Goal: Task Accomplishment & Management: Complete application form

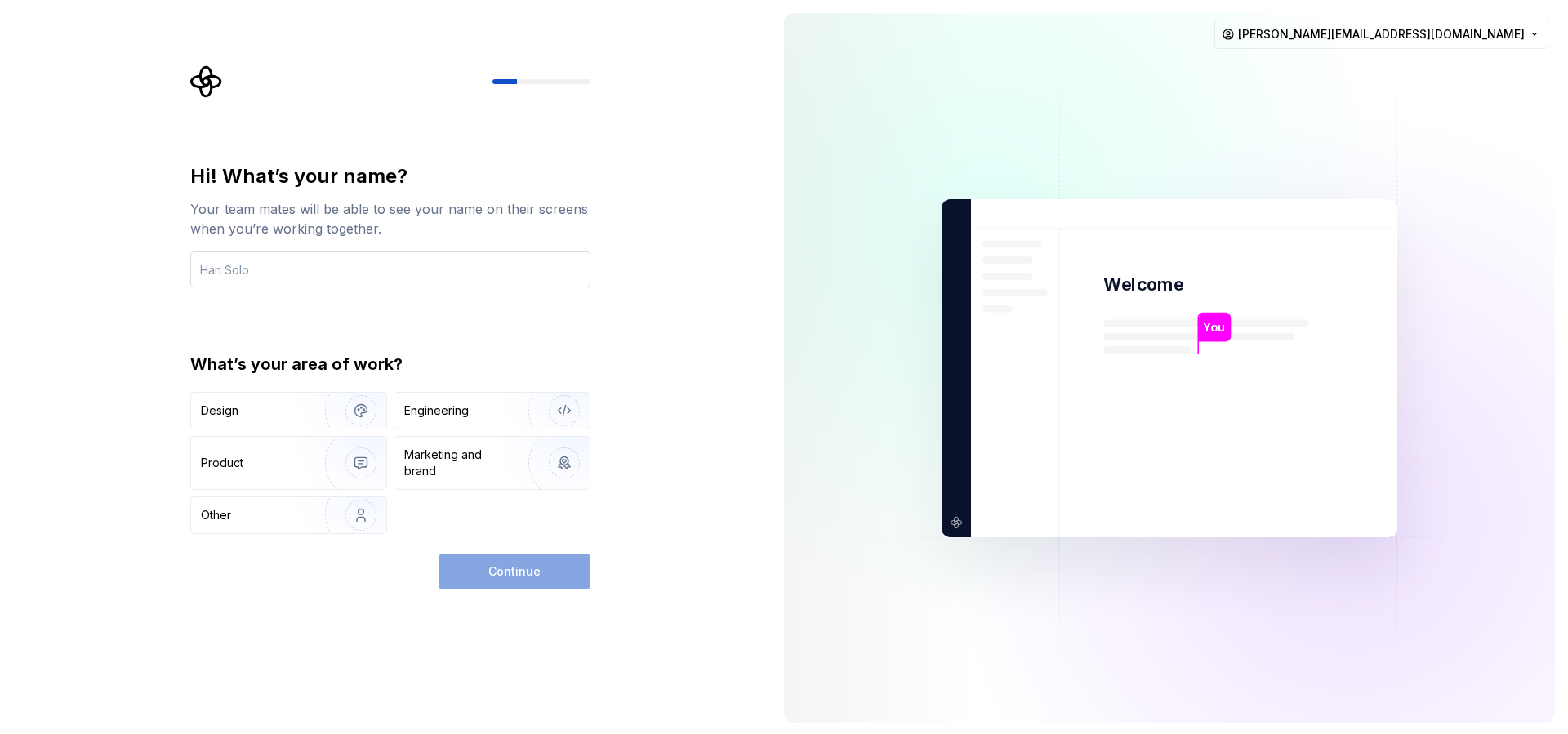
click at [282, 264] on input "text" at bounding box center [390, 268] width 400 height 36
type input "Tester"
click at [467, 409] on div "Engineering" at bounding box center [436, 411] width 64 height 16
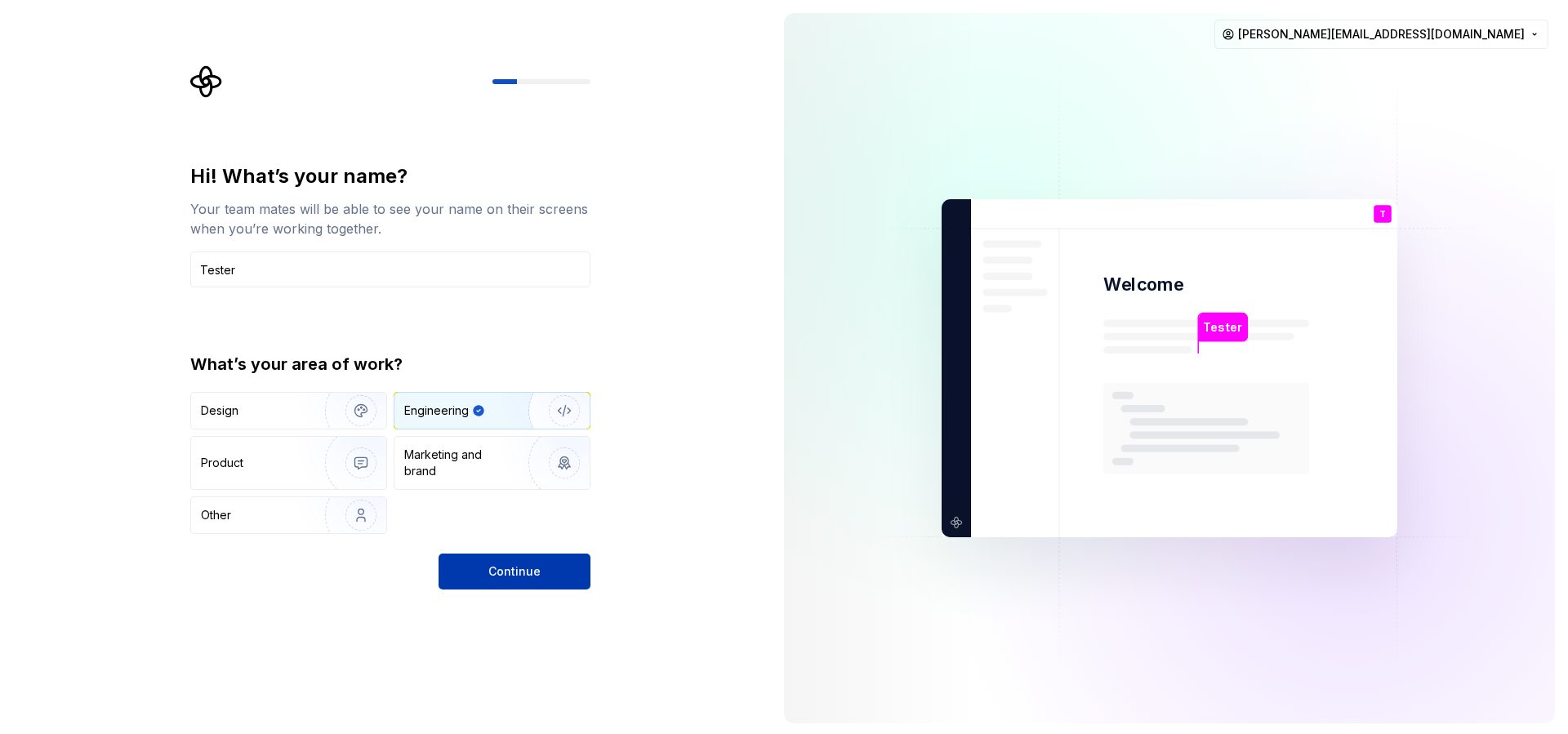
click at [542, 580] on button "Continue" at bounding box center [514, 571] width 152 height 36
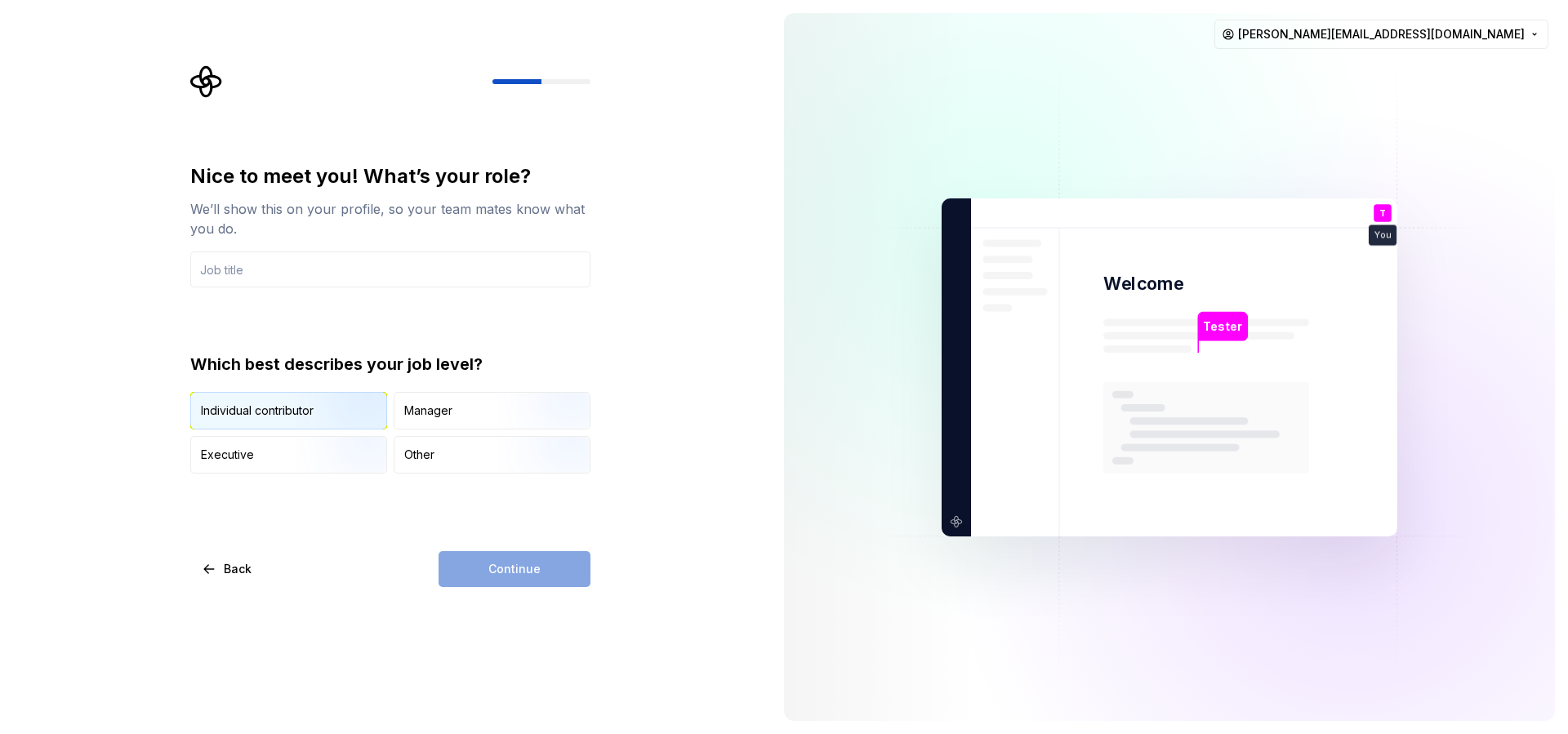
drag, startPoint x: 339, startPoint y: 412, endPoint x: 359, endPoint y: 415, distance: 20.2
click at [339, 413] on img "button" at bounding box center [347, 431] width 105 height 109
click at [341, 274] on input "text" at bounding box center [390, 268] width 400 height 36
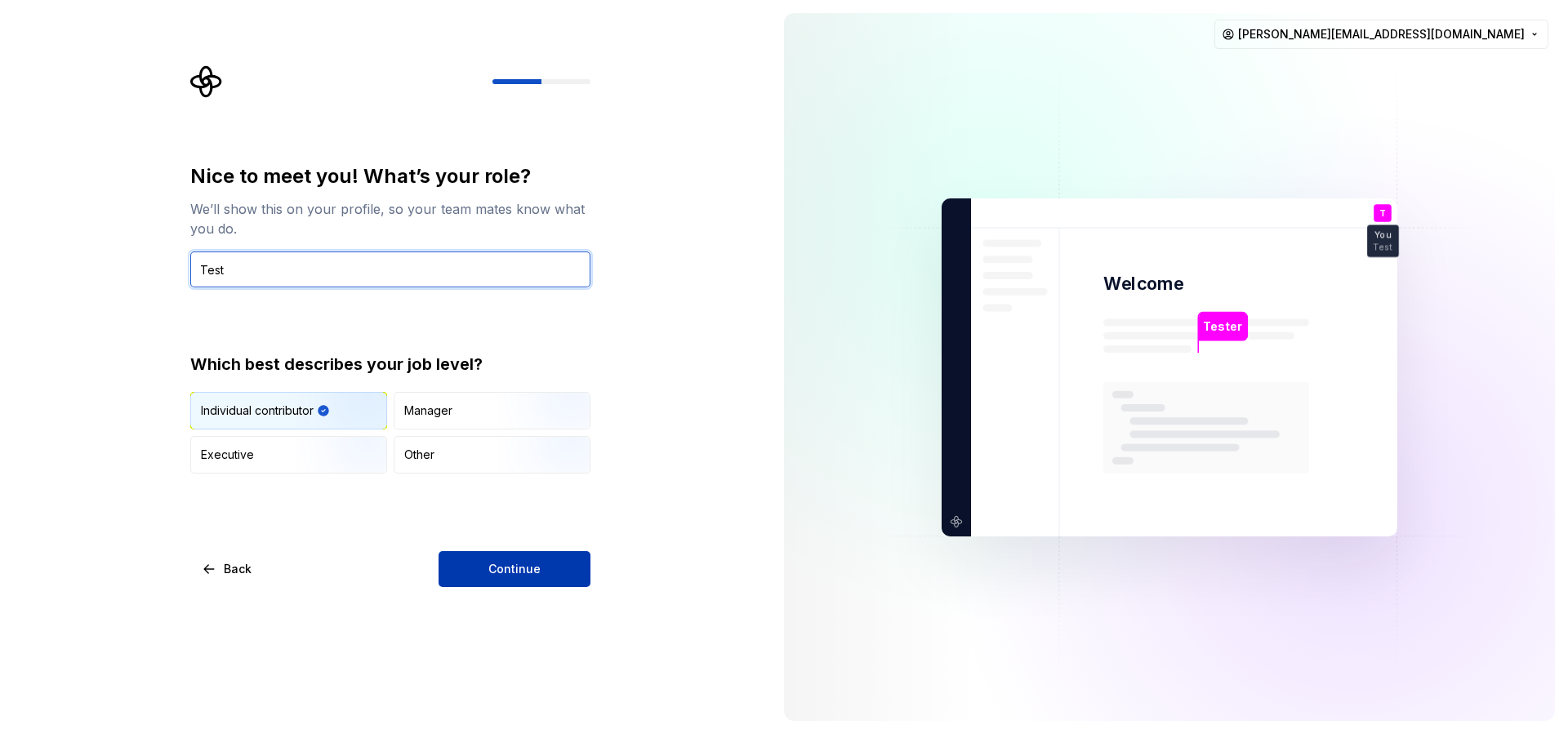
type input "Test"
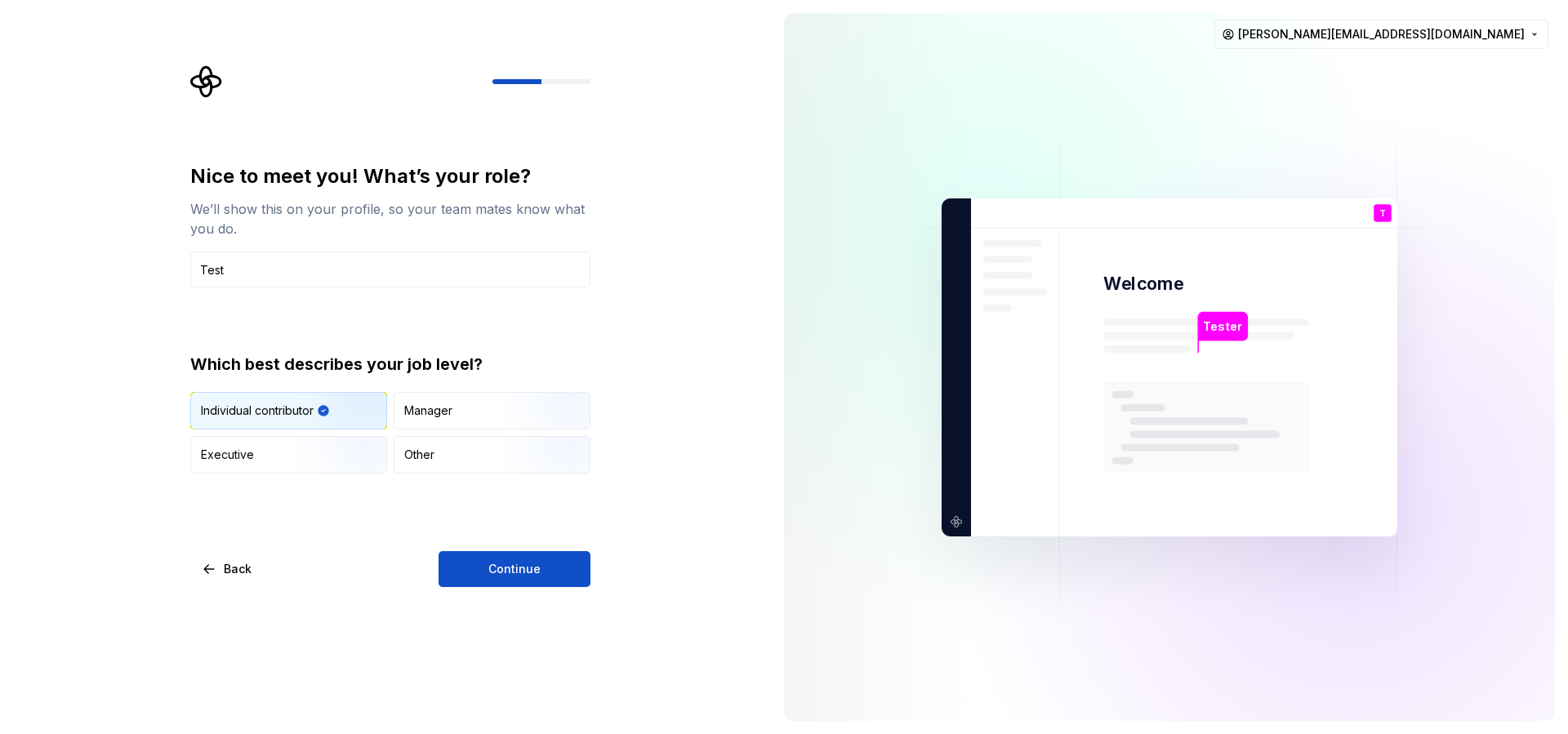
click at [494, 580] on button "Continue" at bounding box center [514, 568] width 152 height 36
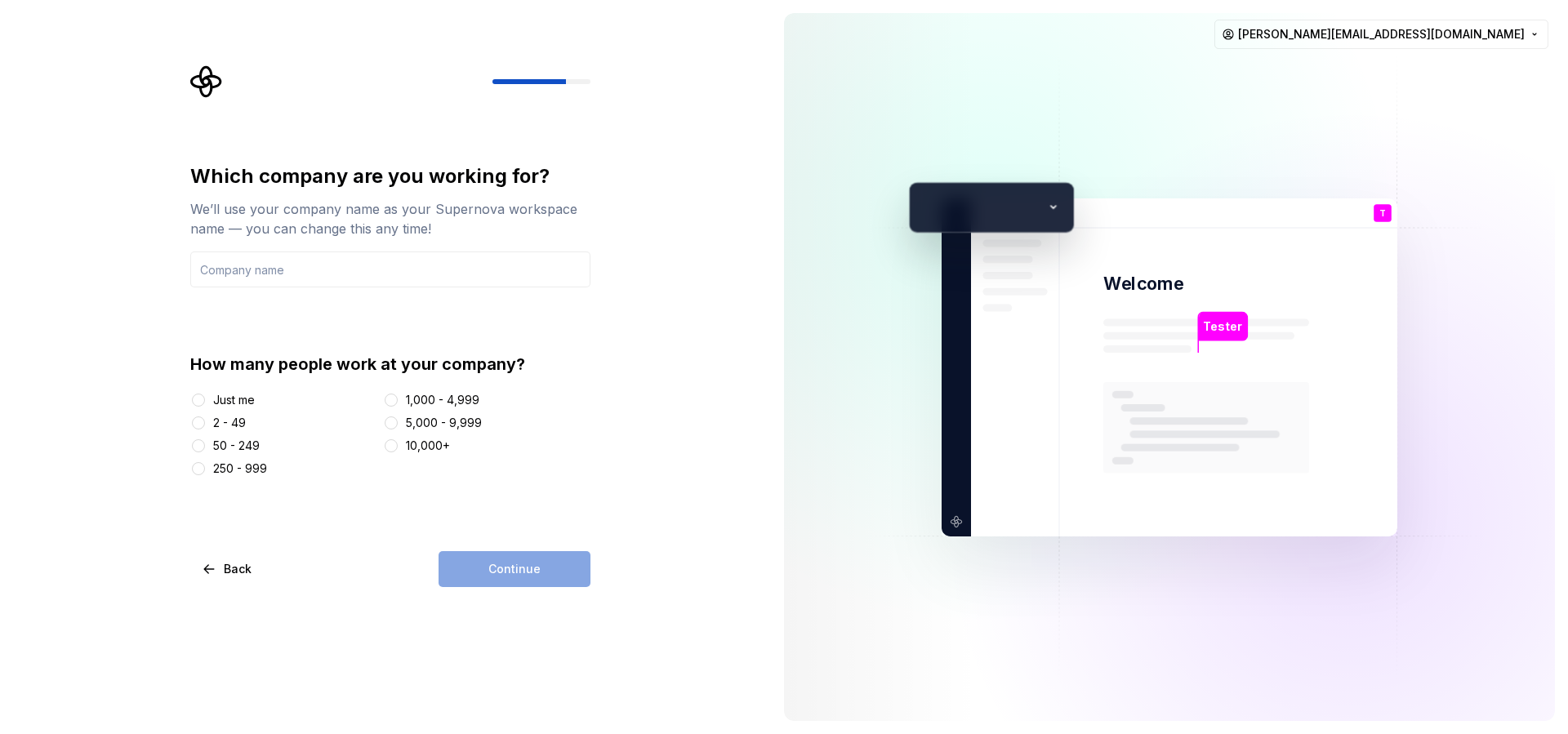
click at [206, 399] on div "Just me" at bounding box center [282, 400] width 186 height 16
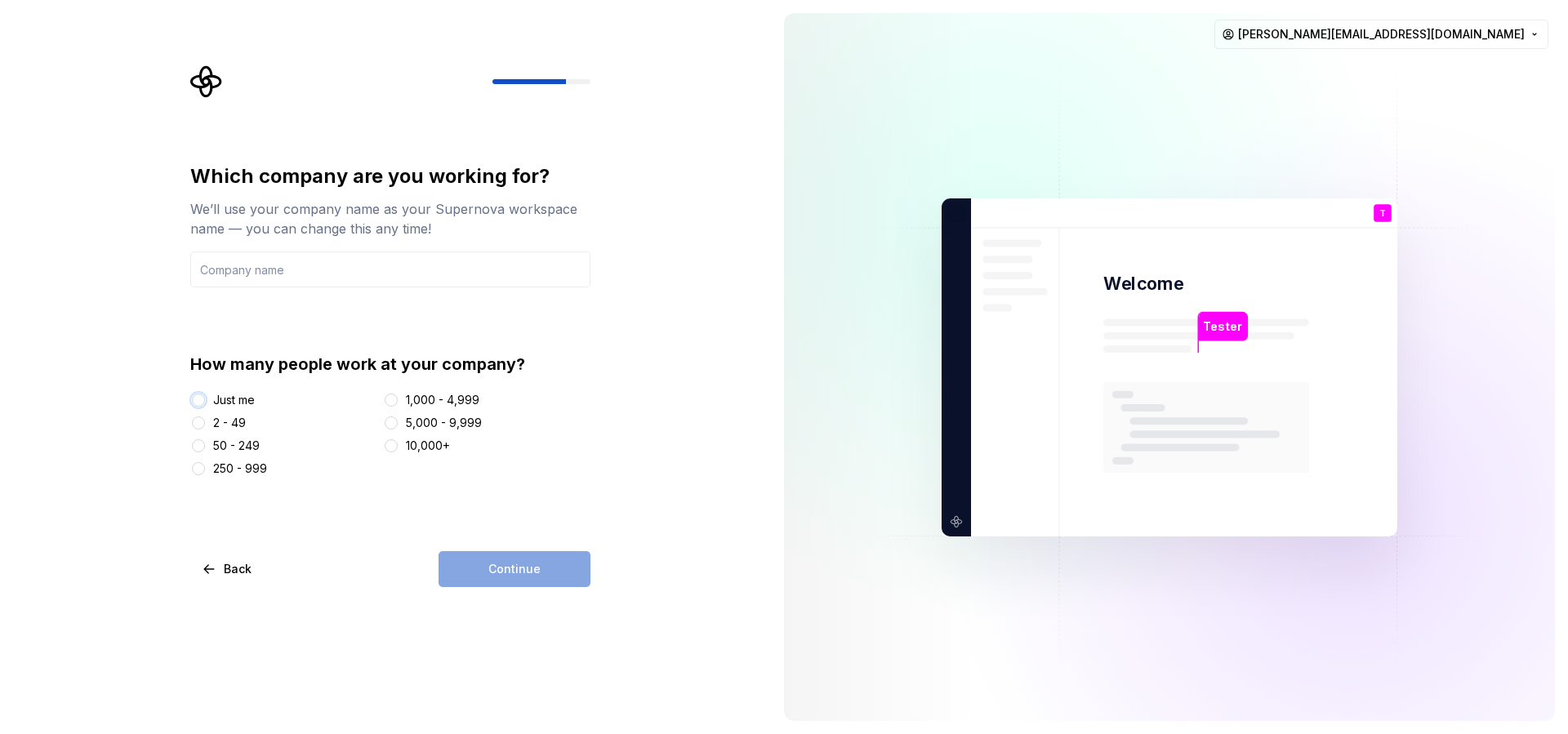
click at [194, 396] on button "Just me" at bounding box center [198, 400] width 13 height 13
click at [490, 566] on div "Continue" at bounding box center [514, 568] width 152 height 36
click at [364, 254] on input "text" at bounding box center [390, 268] width 400 height 36
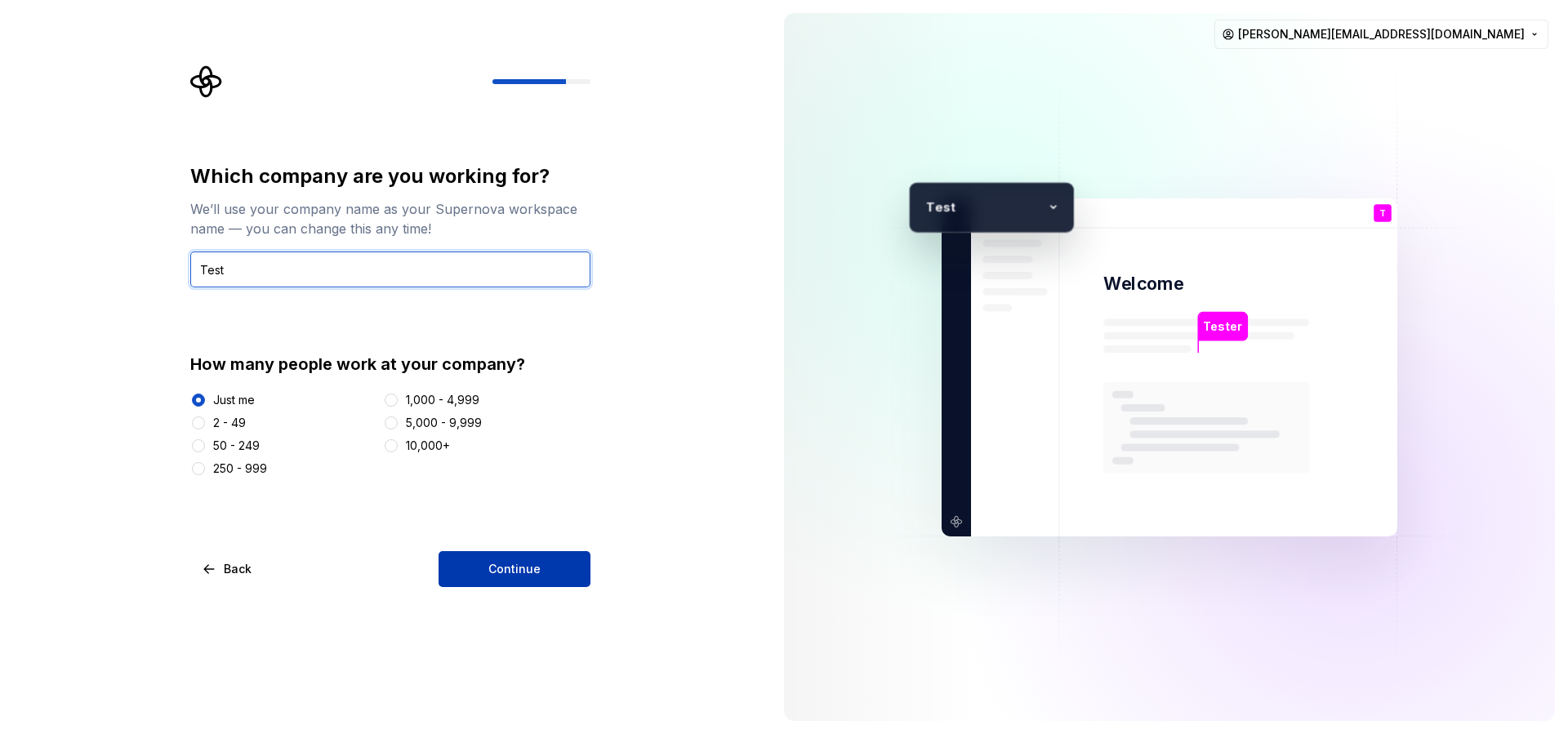
type input "Test"
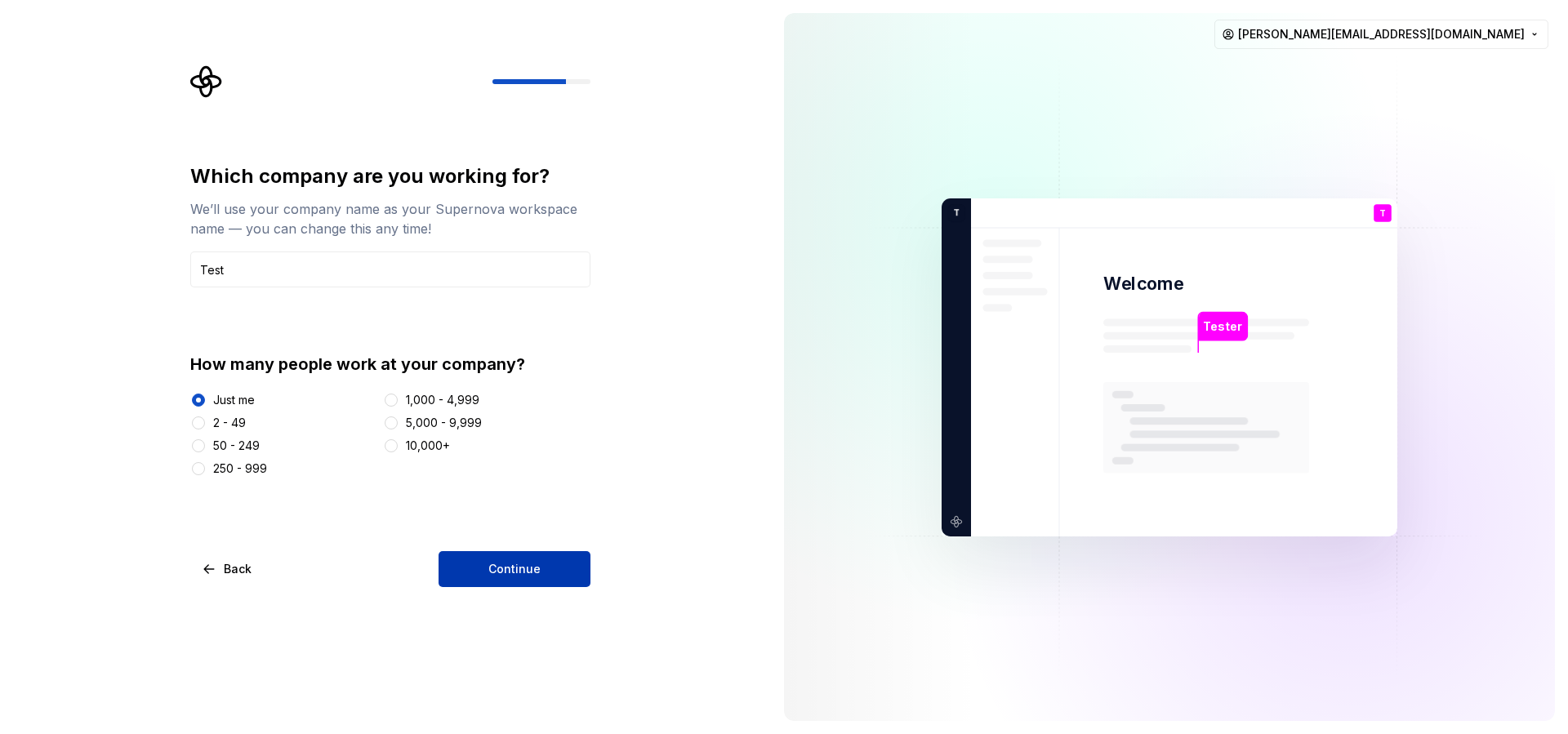
click at [561, 578] on button "Continue" at bounding box center [514, 568] width 152 height 36
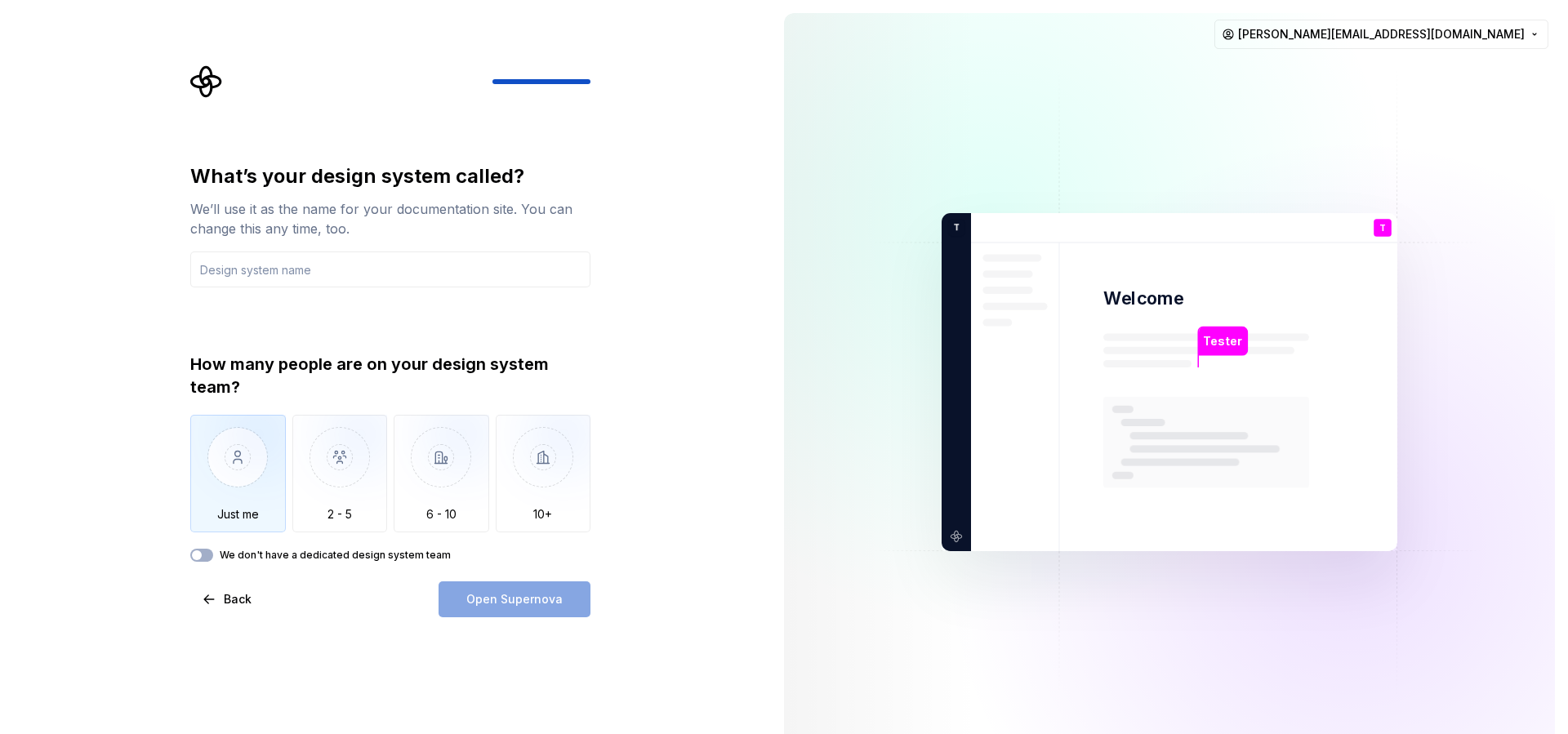
click at [240, 472] on img "button" at bounding box center [237, 468] width 95 height 109
click at [329, 278] on input "text" at bounding box center [390, 268] width 400 height 36
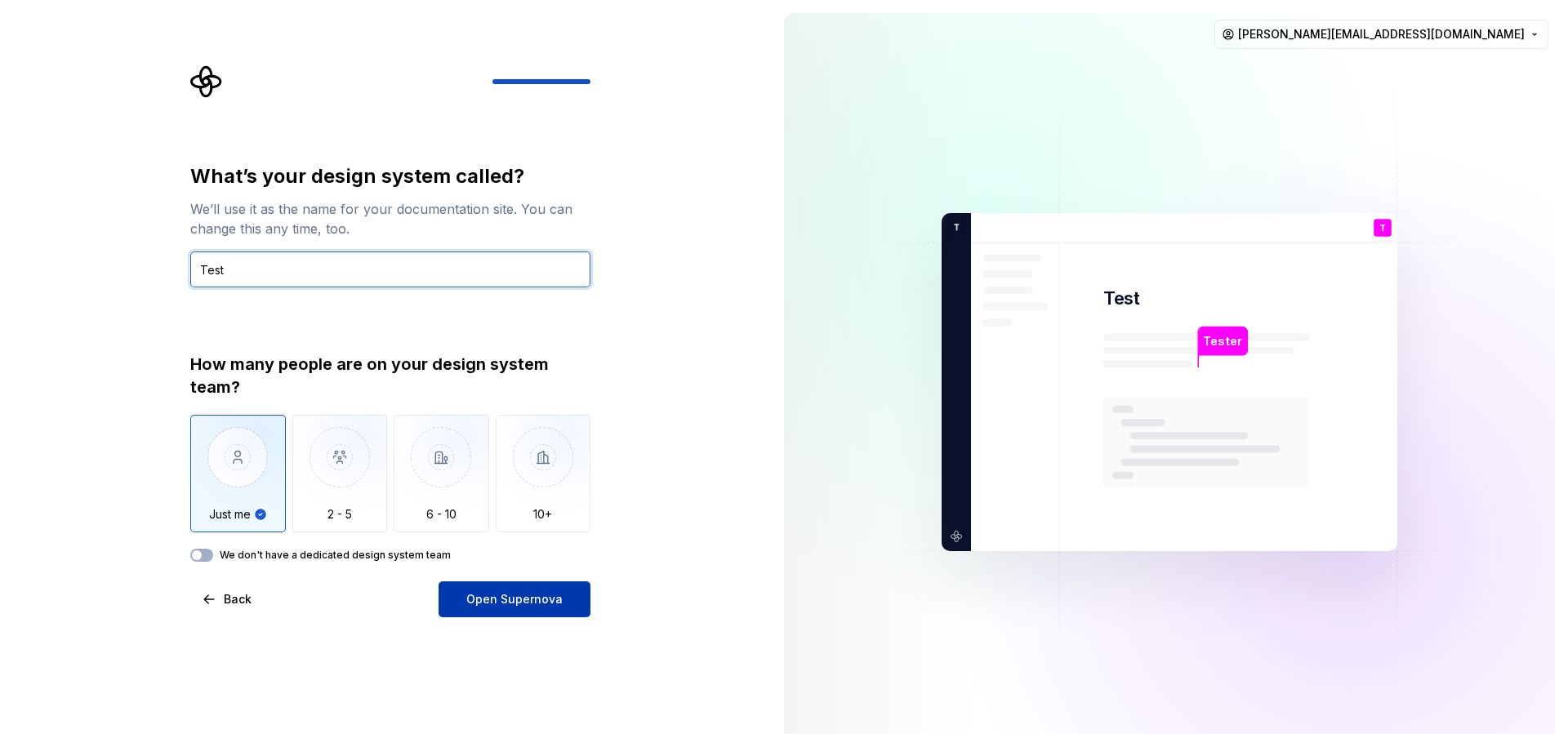
type input "Test"
click at [543, 596] on span "Open Supernova" at bounding box center [513, 599] width 96 height 16
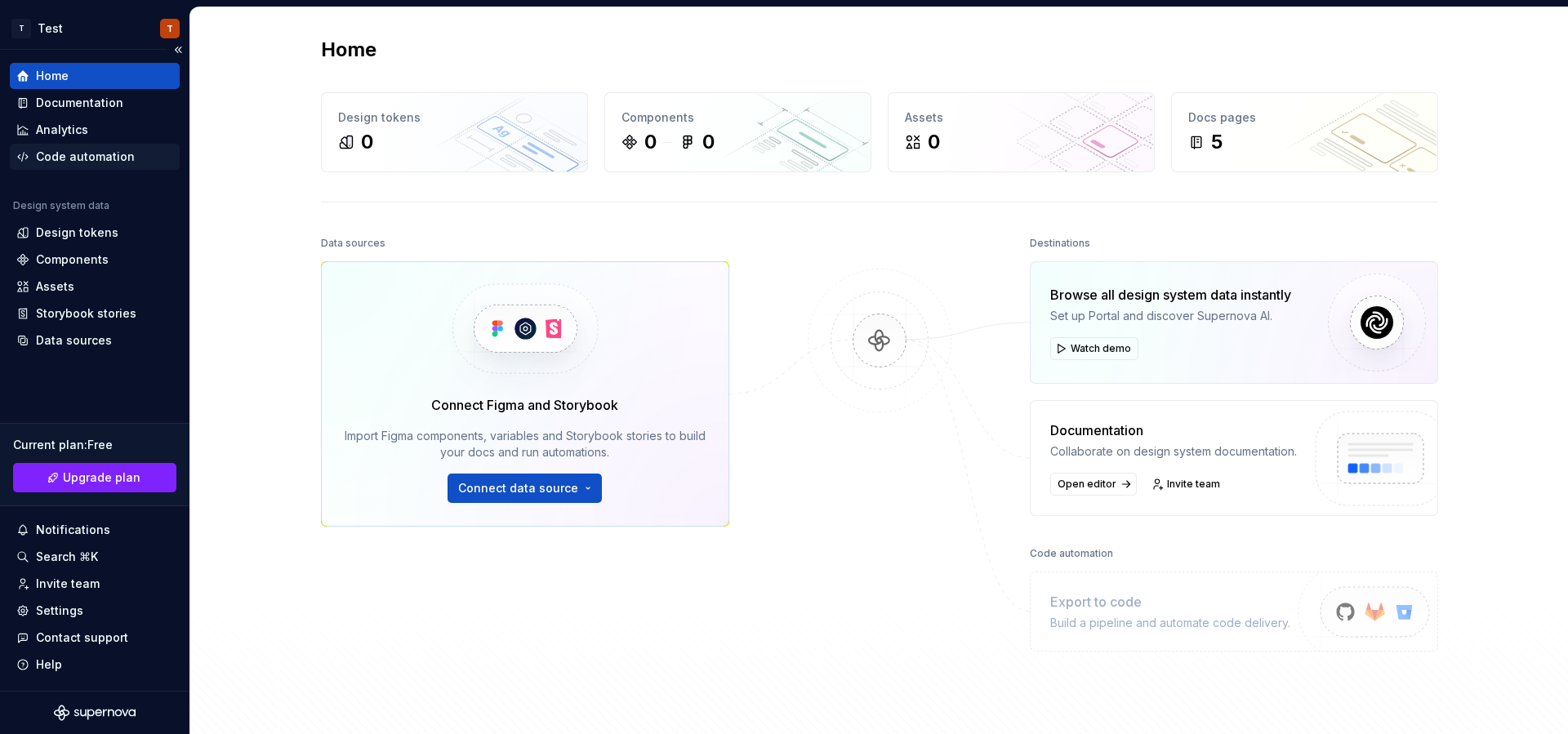
click at [94, 156] on div "Code automation" at bounding box center [85, 157] width 99 height 16
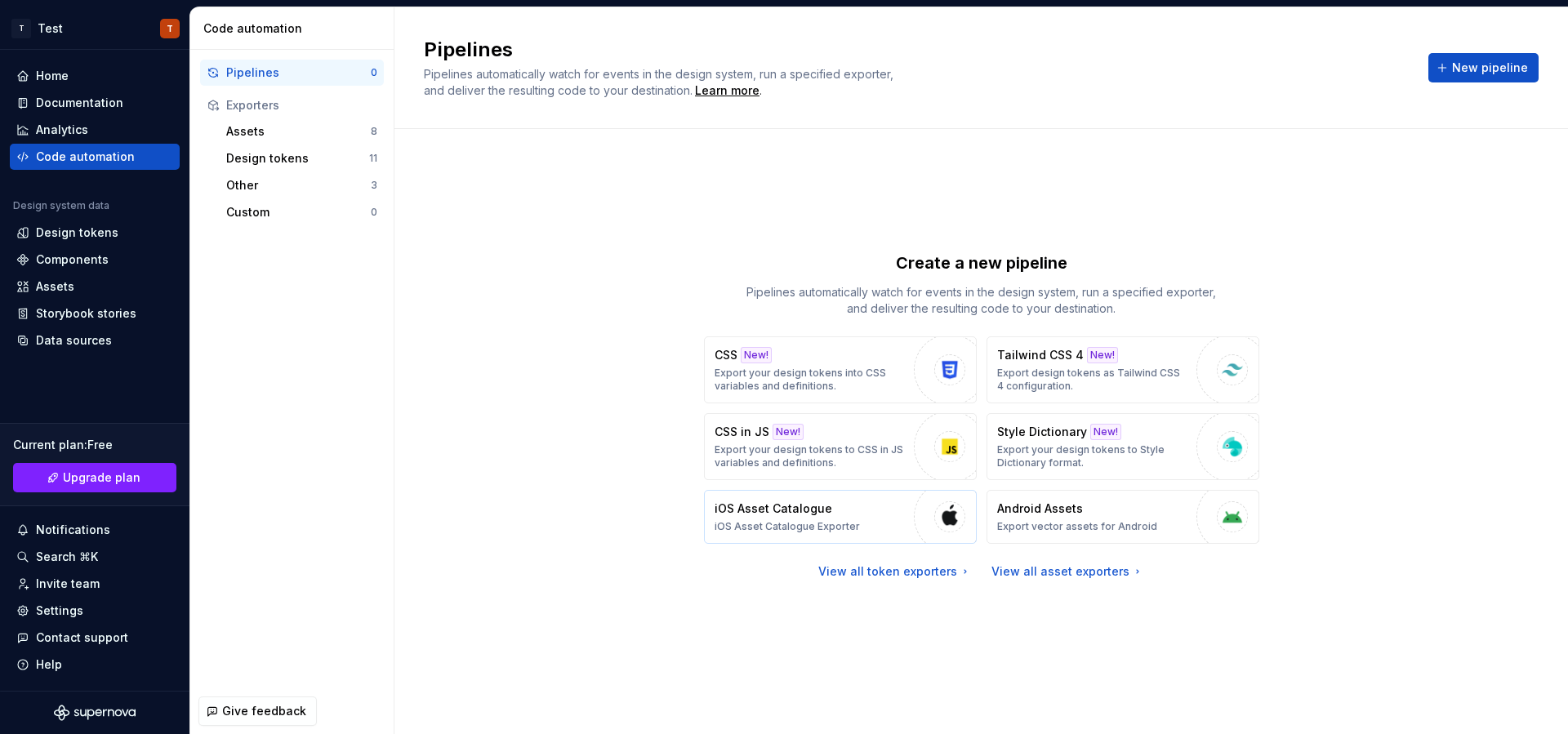
click at [944, 508] on img "button" at bounding box center [949, 516] width 25 height 25
click at [819, 514] on p "iOS Asset Catalogue" at bounding box center [773, 509] width 117 height 16
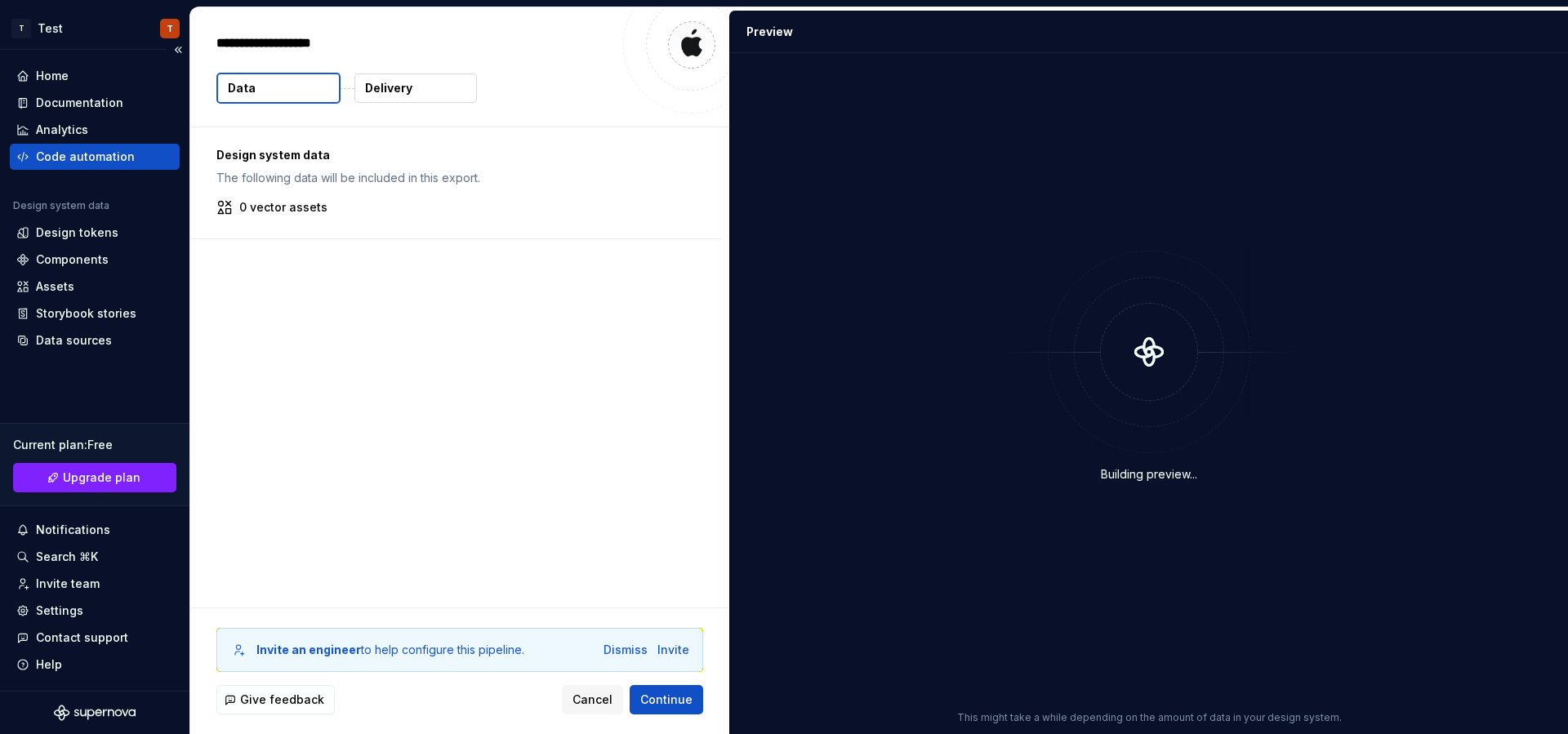
click at [67, 159] on div "Code automation" at bounding box center [85, 157] width 99 height 16
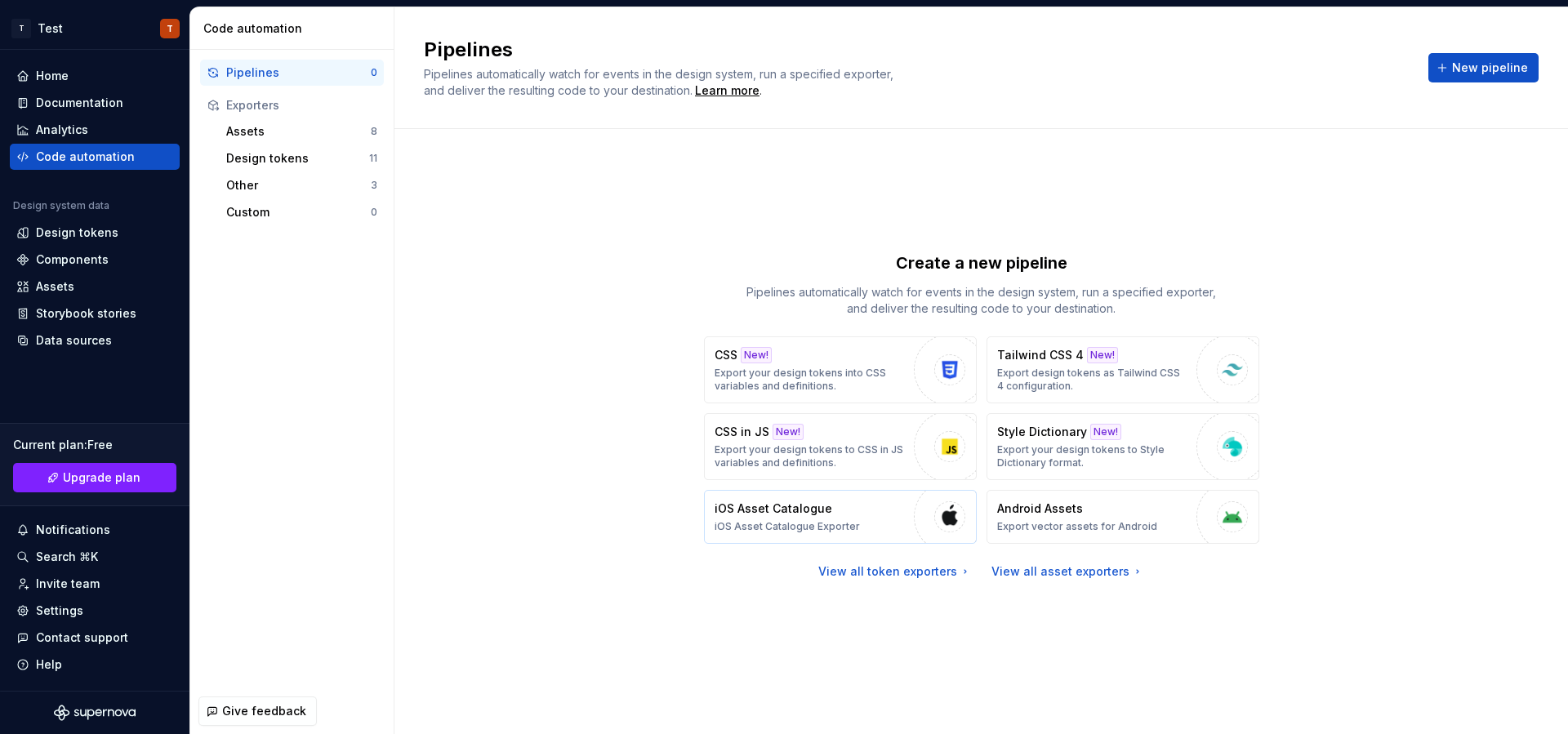
click at [926, 509] on div "button" at bounding box center [949, 517] width 72 height 71
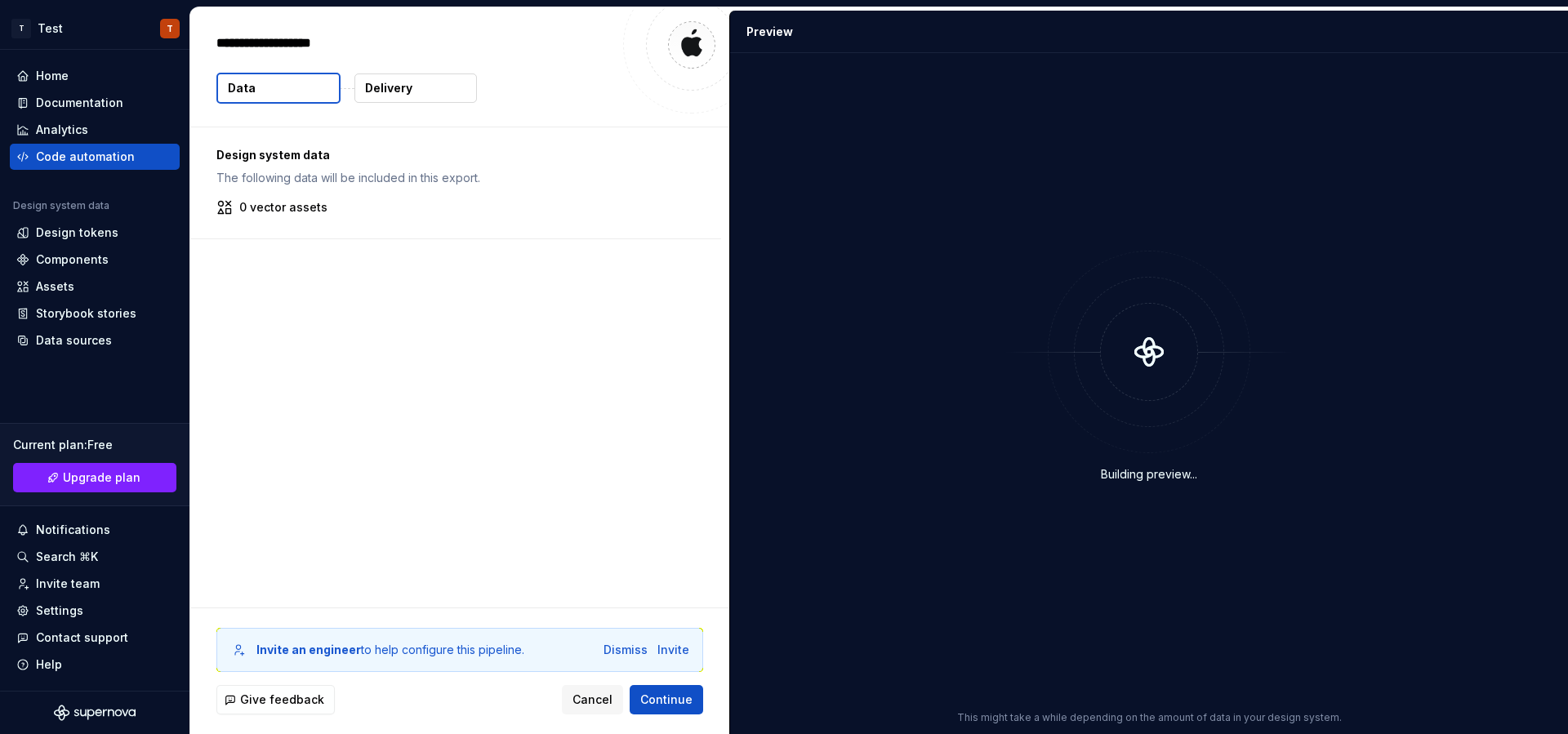
type textarea "*"
